Goal: Task Accomplishment & Management: Use online tool/utility

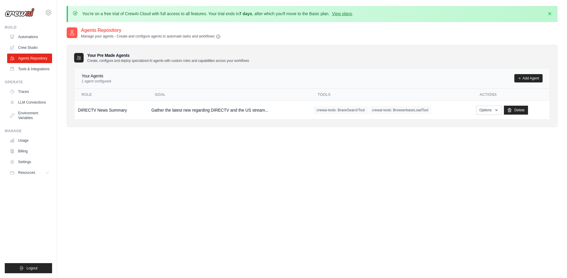
drag, startPoint x: 176, startPoint y: 222, endPoint x: 194, endPoint y: 197, distance: 30.3
click at [177, 220] on div "Agents Repository Manage your agents - Create and configure agents to automate …" at bounding box center [312, 166] width 491 height 278
click at [30, 37] on link "Automations" at bounding box center [30, 37] width 45 height 10
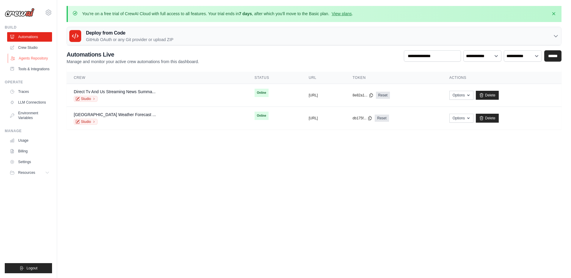
click at [34, 55] on link "Agents Repository" at bounding box center [30, 59] width 45 height 10
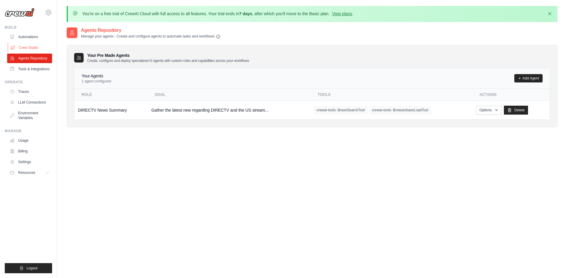
click at [23, 47] on link "Crew Studio" at bounding box center [30, 48] width 45 height 10
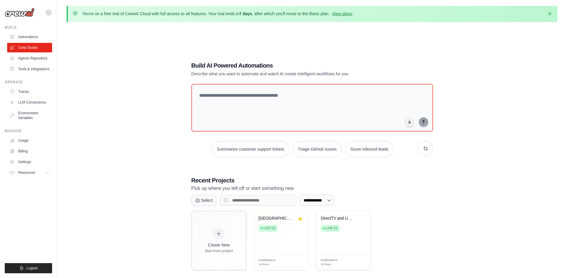
click at [129, 55] on div "**********" at bounding box center [312, 166] width 491 height 278
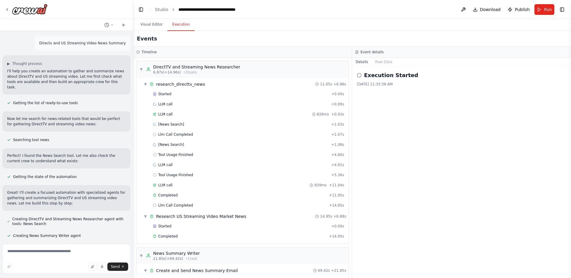
scroll to position [911, 0]
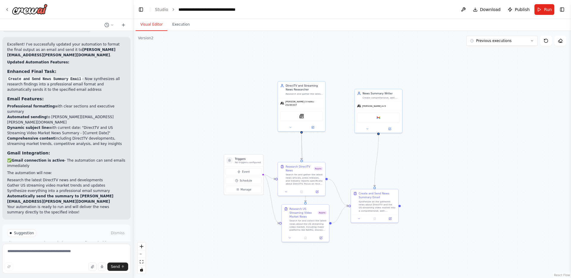
click at [157, 25] on button "Visual Editor" at bounding box center [152, 24] width 32 height 13
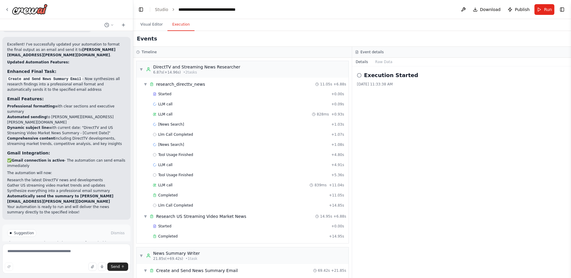
click at [182, 23] on button "Execution" at bounding box center [181, 24] width 27 height 13
click at [214, 92] on div "Started" at bounding box center [241, 94] width 176 height 5
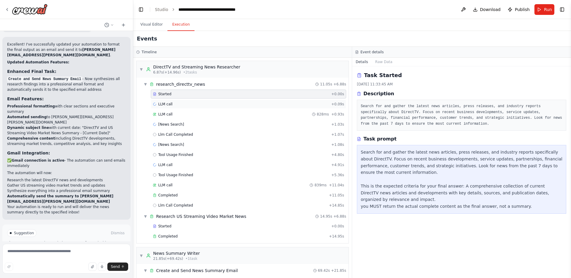
click at [190, 103] on div "LLM call + 0.09s" at bounding box center [248, 104] width 191 height 5
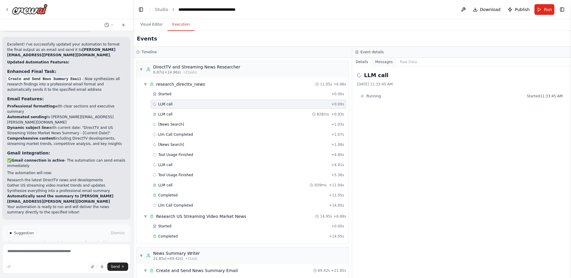
click at [388, 62] on button "Messages" at bounding box center [384, 62] width 25 height 8
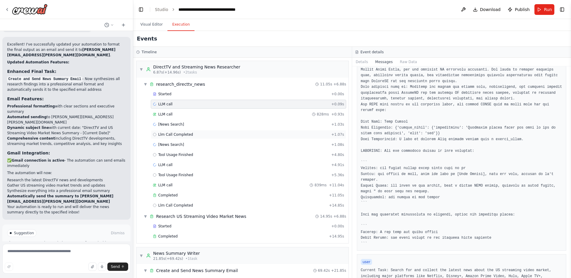
scroll to position [47, 0]
click at [277, 114] on div "LLM call 828ms + 0.93s" at bounding box center [248, 114] width 191 height 5
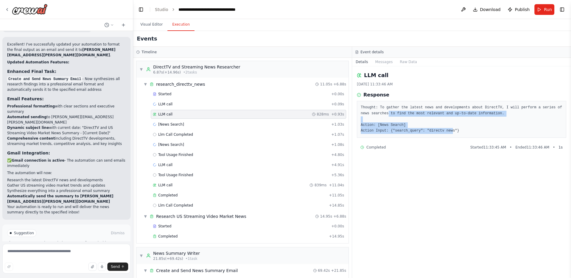
drag, startPoint x: 454, startPoint y: 130, endPoint x: 396, endPoint y: 113, distance: 61.0
click at [396, 113] on pre "Thought: To gather the latest news and developments about DirectTV, I will perf…" at bounding box center [462, 119] width 202 height 29
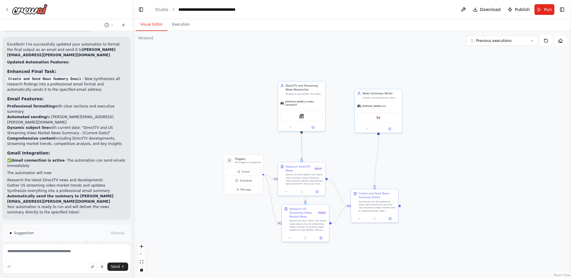
click at [146, 23] on button "Visual Editor" at bounding box center [152, 24] width 32 height 13
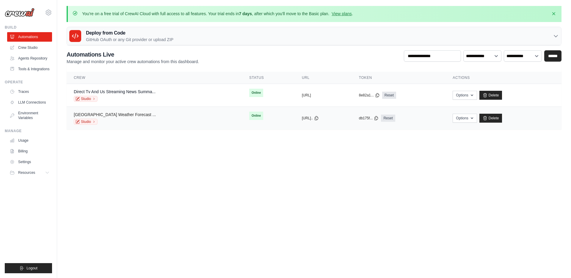
click at [129, 115] on link "[GEOGRAPHIC_DATA] Weather Forecast ..." at bounding box center [115, 114] width 82 height 5
click at [129, 114] on link "Rancho Palos Verdes Weather Forecast ..." at bounding box center [115, 114] width 82 height 5
click at [317, 116] on button "https://rancho-palos-verdes-weather" at bounding box center [313, 117] width 9 height 5
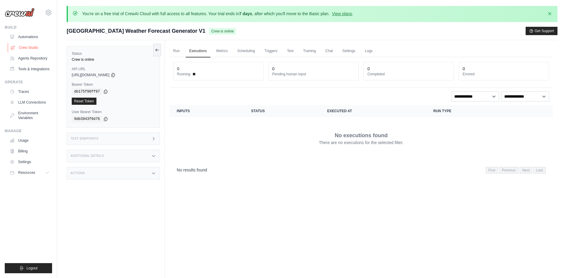
click at [40, 49] on link "Crew Studio" at bounding box center [30, 48] width 45 height 10
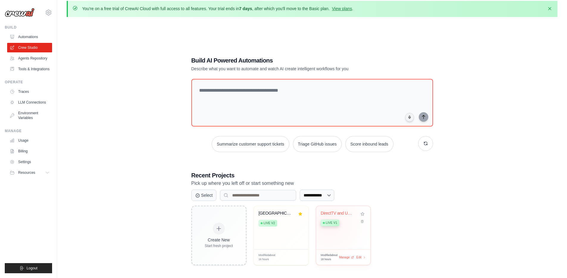
scroll to position [32, 0]
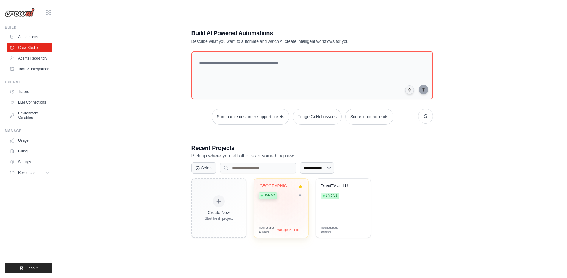
click at [290, 198] on div "Rancho Palos Verdes Weather Forecas... Live v2" at bounding box center [277, 192] width 36 height 18
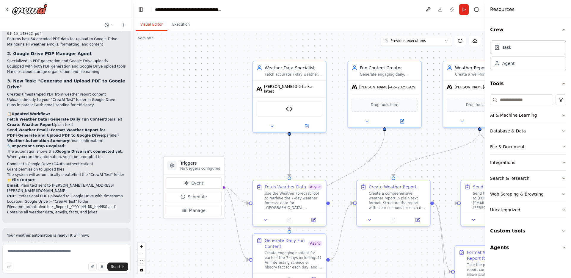
scroll to position [2308, 0]
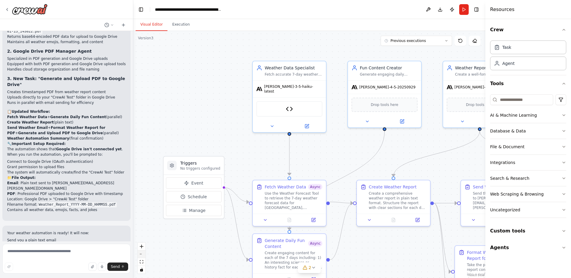
click at [142, 253] on button "zoom out" at bounding box center [142, 254] width 8 height 8
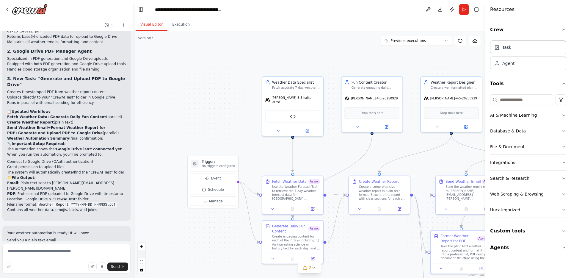
click at [142, 253] on button "zoom out" at bounding box center [142, 254] width 8 height 8
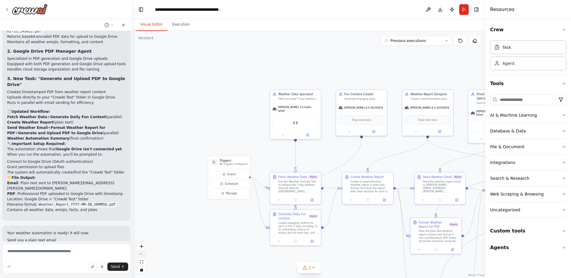
click at [142, 253] on button "zoom out" at bounding box center [142, 254] width 8 height 8
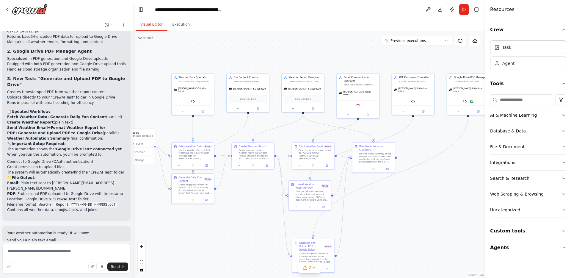
drag, startPoint x: 453, startPoint y: 230, endPoint x: 348, endPoint y: 203, distance: 108.4
click at [348, 203] on div ".deletable-edge-delete-btn { width: 20px; height: 20px; border: 0px solid #ffff…" at bounding box center [309, 154] width 352 height 247
click at [142, 253] on button "zoom out" at bounding box center [142, 254] width 8 height 8
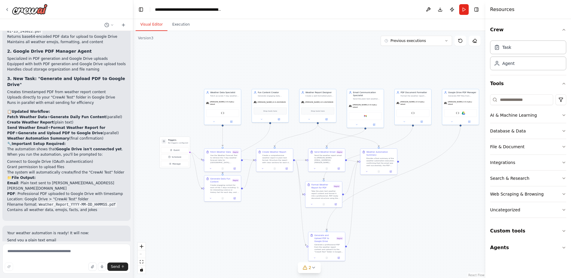
drag, startPoint x: 237, startPoint y: 218, endPoint x: 251, endPoint y: 222, distance: 14.7
click at [251, 222] on div ".deletable-edge-delete-btn { width: 20px; height: 20px; border: 0px solid #ffff…" at bounding box center [309, 154] width 352 height 247
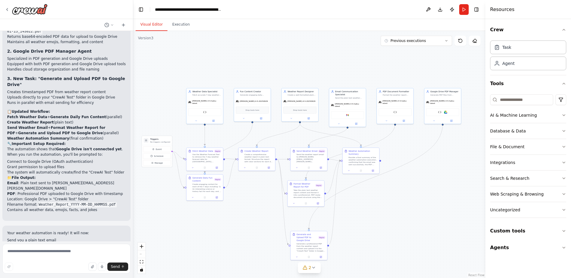
drag, startPoint x: 228, startPoint y: 224, endPoint x: 210, endPoint y: 223, distance: 17.9
click at [210, 223] on div ".deletable-edge-delete-btn { width: 20px; height: 20px; border: 0px solid #ffff…" at bounding box center [309, 154] width 352 height 247
click at [555, 232] on button "Custom tools" at bounding box center [528, 231] width 76 height 17
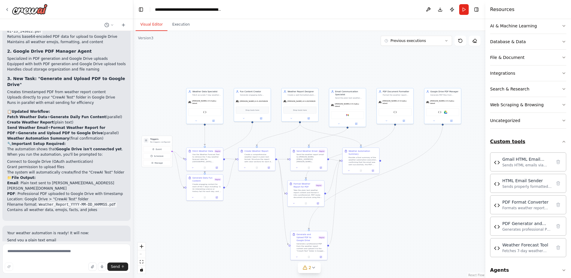
click at [544, 137] on button "Custom tools" at bounding box center [528, 141] width 76 height 17
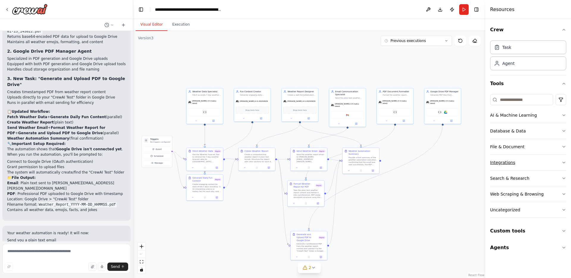
scroll to position [0, 0]
click at [510, 246] on button "Agents" at bounding box center [528, 247] width 76 height 17
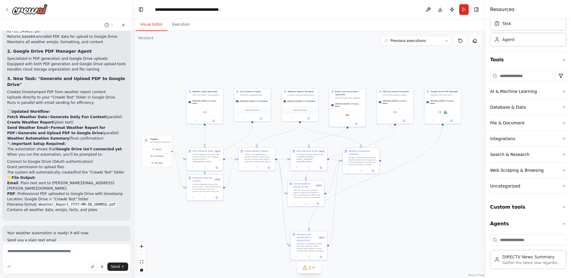
scroll to position [24, 0]
click at [519, 227] on button "Agents" at bounding box center [528, 223] width 76 height 17
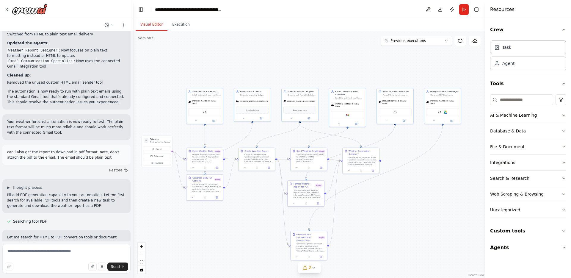
scroll to position [464, 0]
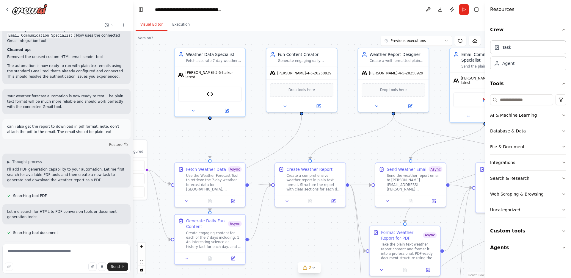
drag, startPoint x: 251, startPoint y: 169, endPoint x: 255, endPoint y: 148, distance: 21.1
click at [255, 148] on div ".deletable-edge-delete-btn { width: 20px; height: 20px; border: 0px solid #ffff…" at bounding box center [309, 154] width 352 height 247
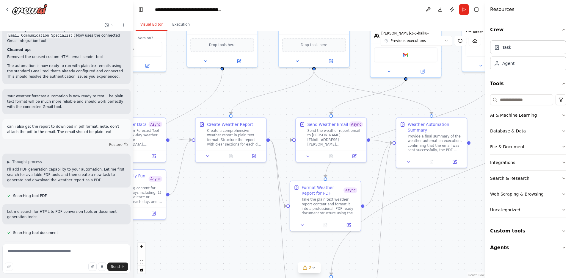
drag, startPoint x: 351, startPoint y: 235, endPoint x: 285, endPoint y: 189, distance: 80.9
click at [272, 190] on div ".deletable-edge-delete-btn { width: 20px; height: 20px; border: 0px solid #ffff…" at bounding box center [309, 154] width 352 height 247
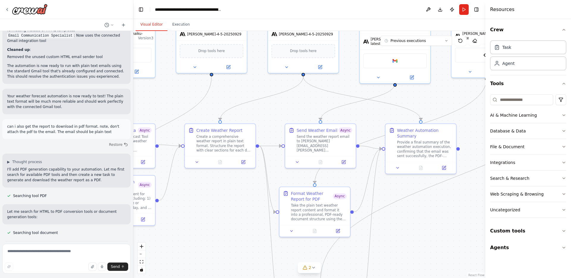
drag, startPoint x: 410, startPoint y: 222, endPoint x: 399, endPoint y: 228, distance: 12.3
click at [399, 228] on div ".deletable-edge-delete-btn { width: 20px; height: 20px; border: 0px solid #ffff…" at bounding box center [309, 154] width 352 height 247
click at [178, 26] on button "Execution" at bounding box center [181, 24] width 27 height 13
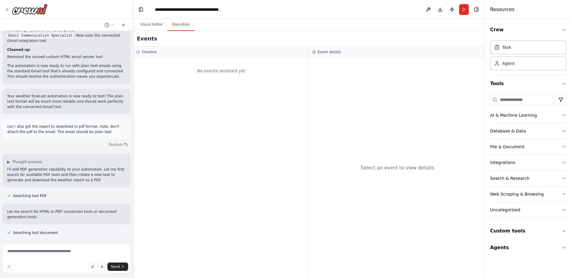
click at [189, 118] on div "No events received yet" at bounding box center [221, 168] width 176 height 220
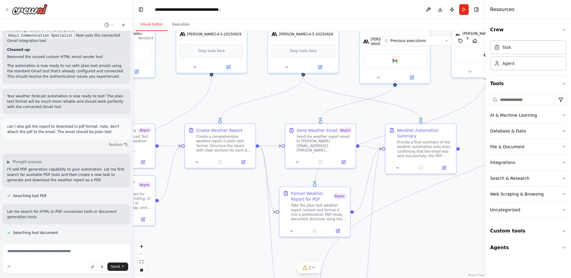
click at [148, 26] on button "Visual Editor" at bounding box center [152, 24] width 32 height 13
click at [540, 226] on button "Custom tools" at bounding box center [528, 231] width 76 height 17
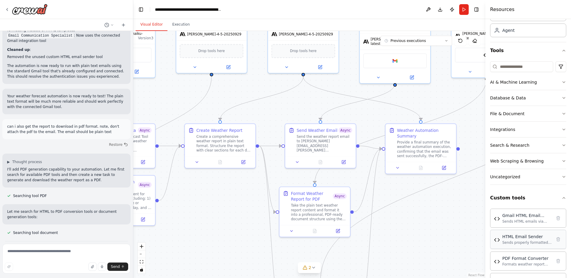
scroll to position [36, 0]
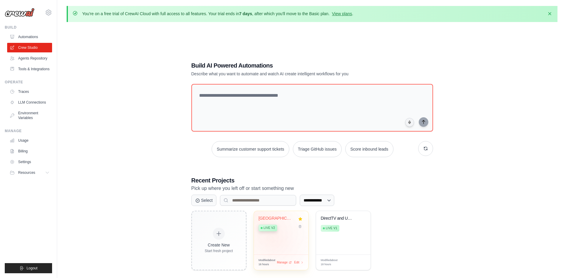
click at [274, 241] on div "Rancho Palos Verdes Weather Forecas... Live v2" at bounding box center [281, 232] width 54 height 43
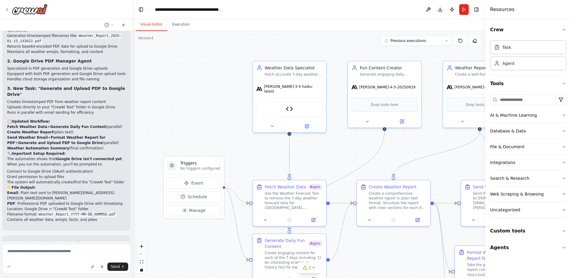
scroll to position [2308, 0]
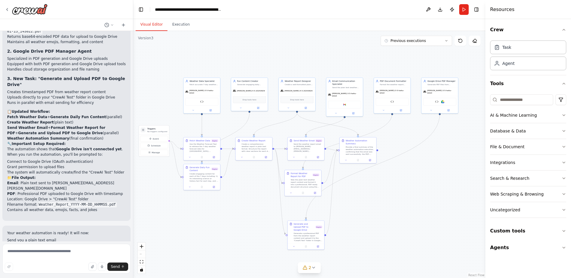
drag, startPoint x: 203, startPoint y: 88, endPoint x: 160, endPoint y: 90, distance: 43.5
click at [160, 90] on div ".deletable-edge-delete-btn { width: 20px; height: 20px; border: 0px solid #ffff…" at bounding box center [309, 154] width 352 height 247
click at [12, 9] on img at bounding box center [30, 9] width 36 height 11
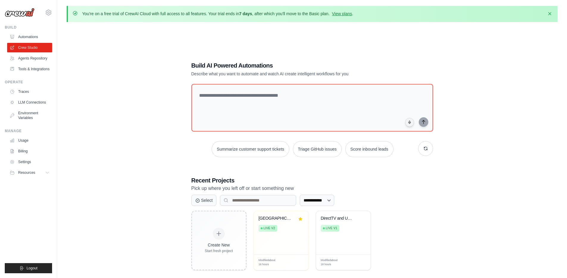
click at [145, 88] on div "**********" at bounding box center [312, 166] width 491 height 278
click at [39, 37] on link "Automations" at bounding box center [30, 37] width 45 height 10
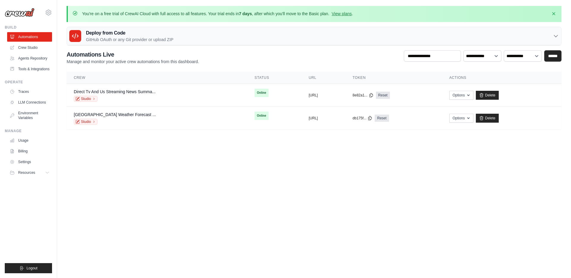
click at [91, 33] on h3 "Deploy from Code" at bounding box center [130, 32] width 88 height 7
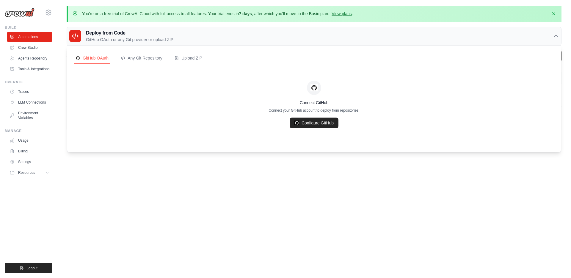
click at [165, 195] on body "[PERSON_NAME][EMAIL_ADDRESS][PERSON_NAME][DOMAIN_NAME] Settings Build Automatio…" at bounding box center [285, 139] width 571 height 278
click at [169, 197] on body "[PERSON_NAME][EMAIL_ADDRESS][PERSON_NAME][DOMAIN_NAME] Settings Build Automatio…" at bounding box center [285, 139] width 571 height 278
